Goal: Transaction & Acquisition: Book appointment/travel/reservation

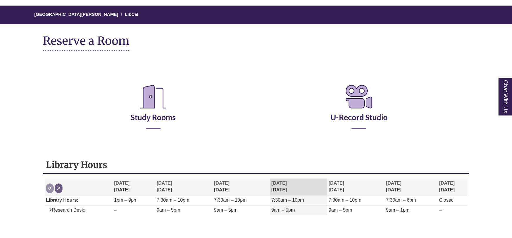
scroll to position [50, 0]
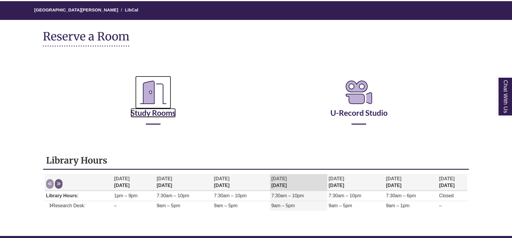
click at [153, 114] on link "Study Rooms" at bounding box center [152, 106] width 45 height 24
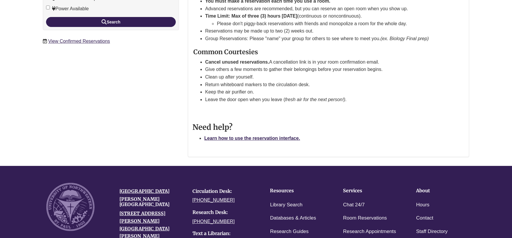
scroll to position [69, 0]
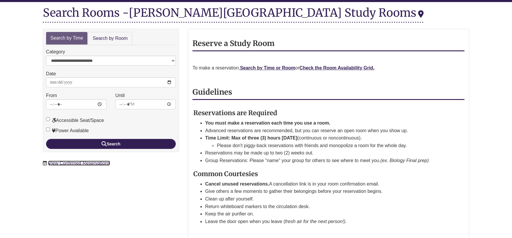
click at [89, 163] on link "View Confirmed Reservations" at bounding box center [79, 163] width 62 height 5
click at [111, 37] on link "Search by Room" at bounding box center [110, 38] width 44 height 13
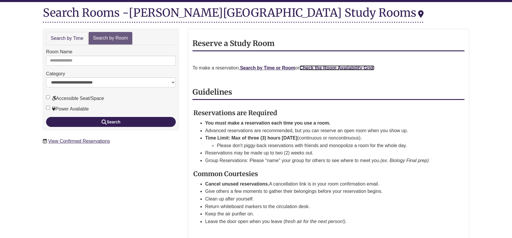
click at [324, 67] on strong "Check the Room Availability Grid." at bounding box center [336, 67] width 75 height 5
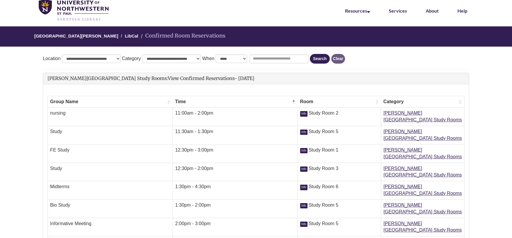
scroll to position [26, 0]
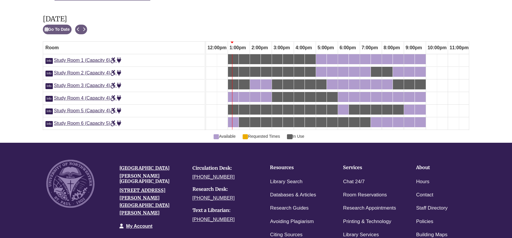
scroll to position [323, 0]
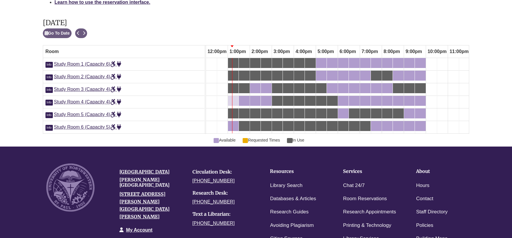
click at [234, 101] on div "1:00pm Wednesday, October 15, 2025 - Study Room 4 - Available" at bounding box center [232, 101] width 9 height 6
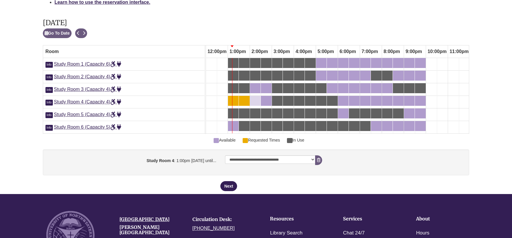
click at [254, 102] on div "2:00pm Wednesday, October 15, 2025 - Study Room 4 - Available" at bounding box center [254, 101] width 9 height 6
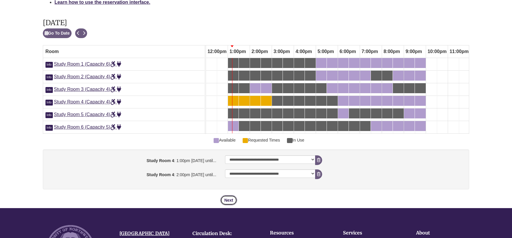
click at [231, 201] on button "Next" at bounding box center [228, 200] width 16 height 10
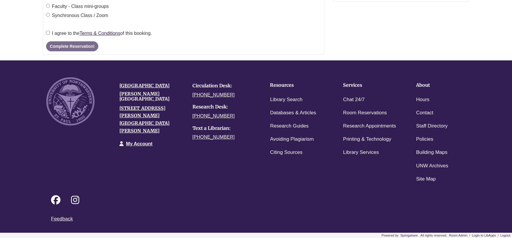
scroll to position [0, 0]
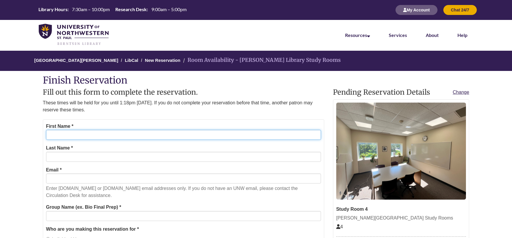
click at [82, 136] on input "First Name *" at bounding box center [183, 135] width 275 height 10
type input "*****"
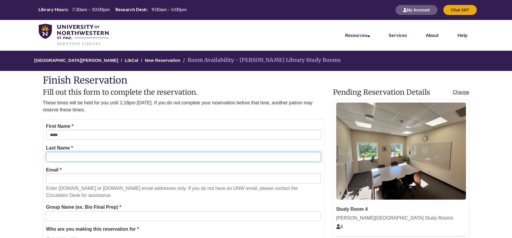
click at [80, 159] on input "Last Name *" at bounding box center [183, 157] width 275 height 10
type input "******"
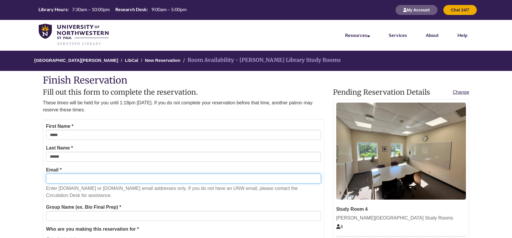
click at [64, 177] on input "Email *" at bounding box center [183, 179] width 275 height 10
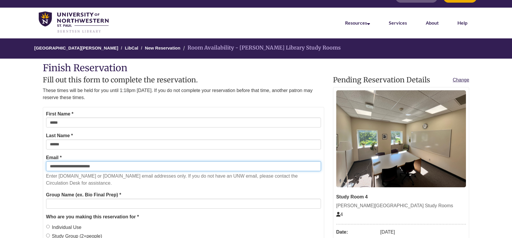
scroll to position [13, 0]
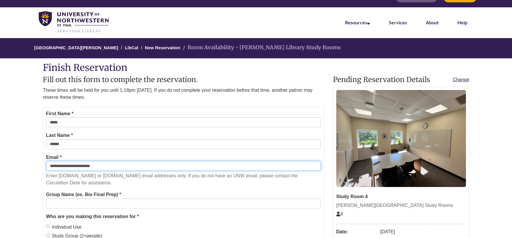
type input "**********"
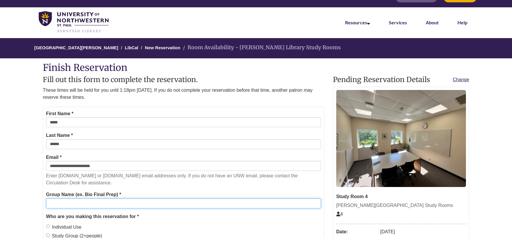
click at [69, 206] on input "Group Name (ex. Bio Final Prep) *" at bounding box center [183, 204] width 275 height 10
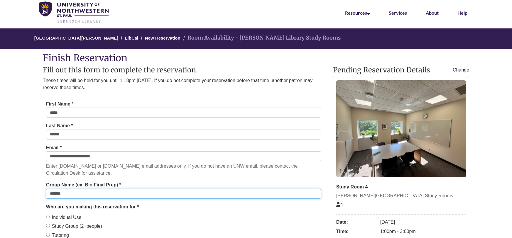
scroll to position [27, 0]
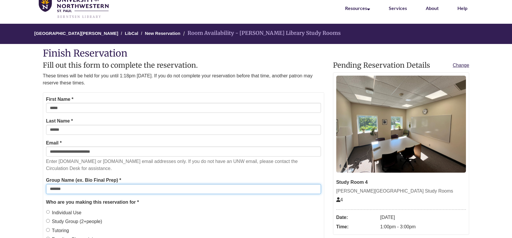
type input "*******"
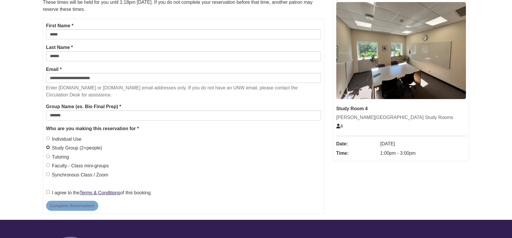
scroll to position [108, 0]
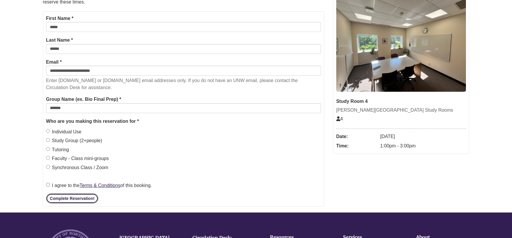
click at [56, 197] on button "Complete Reservation!" at bounding box center [72, 199] width 52 height 10
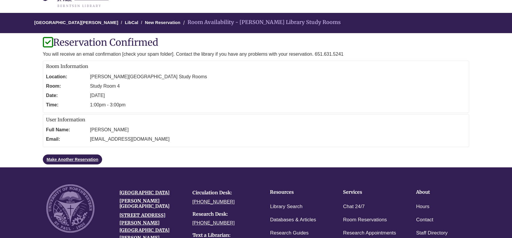
scroll to position [33, 0]
